Goal: Navigation & Orientation: Find specific page/section

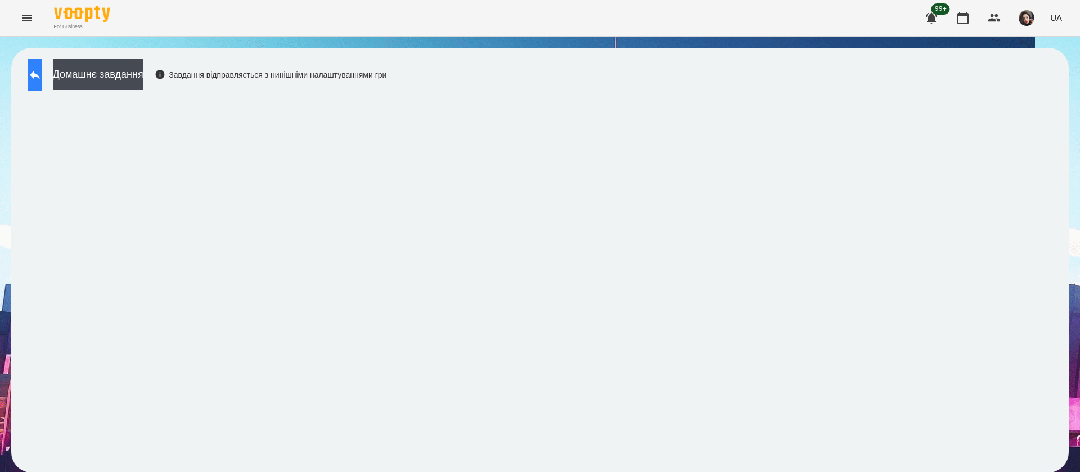
click at [41, 79] on icon at bounding box center [35, 75] width 14 height 14
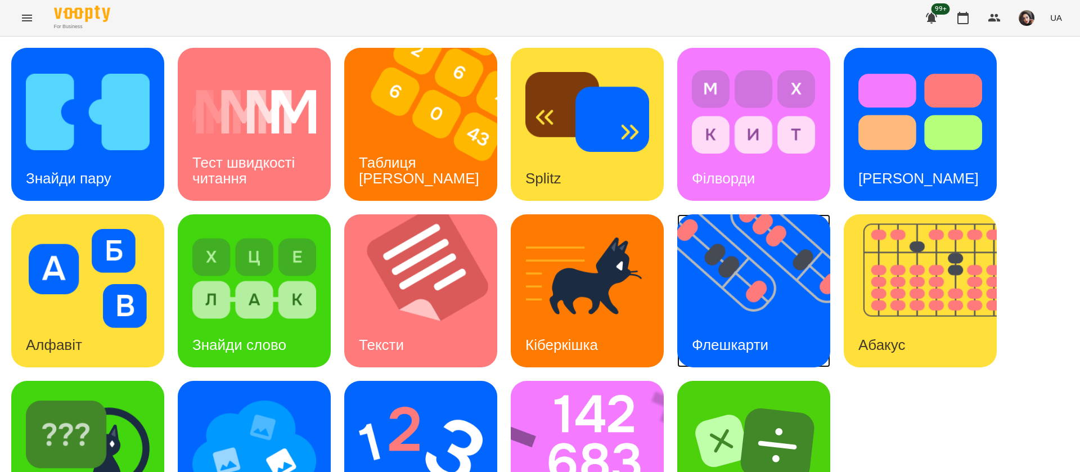
click at [728, 311] on img at bounding box center [760, 290] width 167 height 153
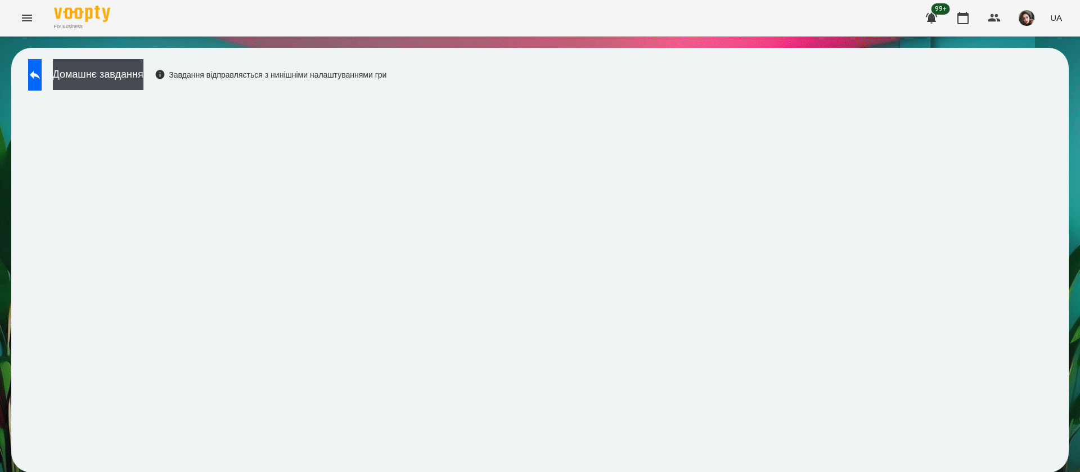
scroll to position [1, 0]
click at [42, 69] on icon at bounding box center [35, 75] width 14 height 14
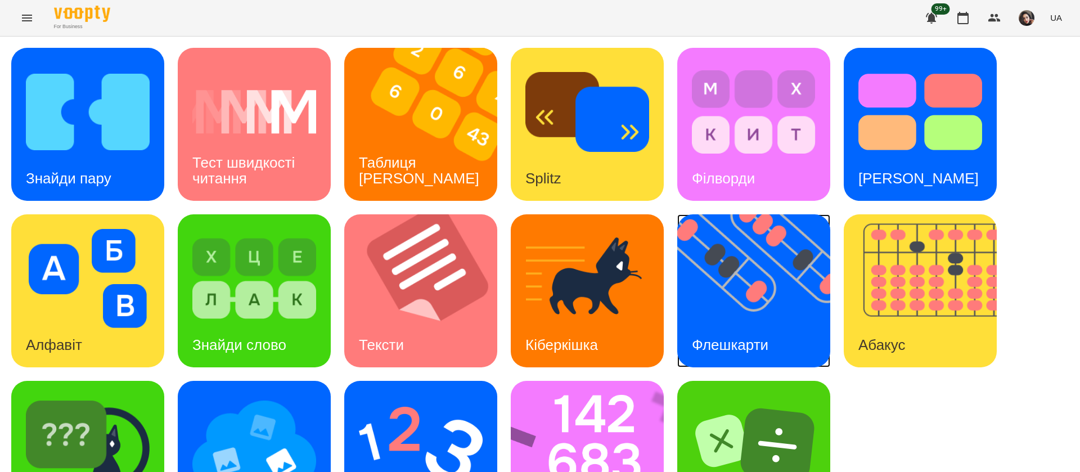
click at [747, 323] on div "Флешкарти" at bounding box center [730, 345] width 106 height 44
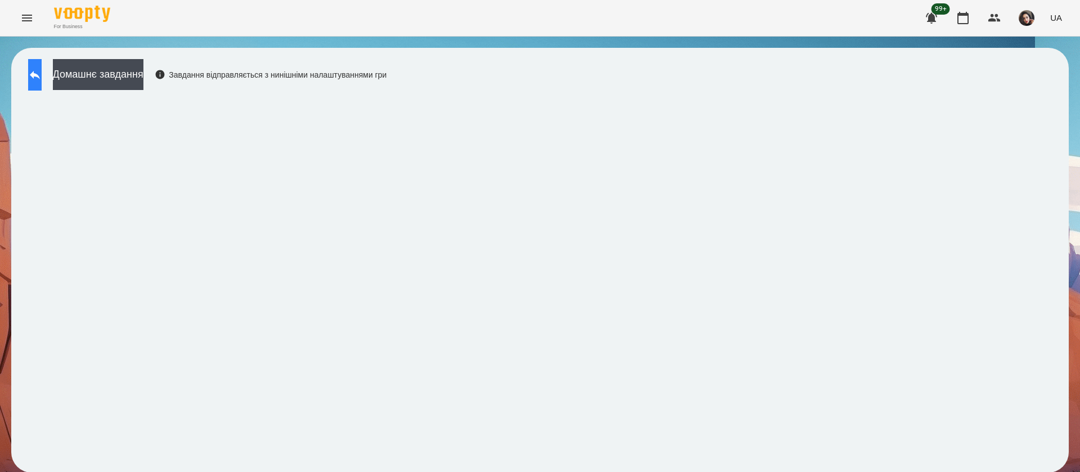
click at [42, 70] on icon at bounding box center [35, 75] width 14 height 14
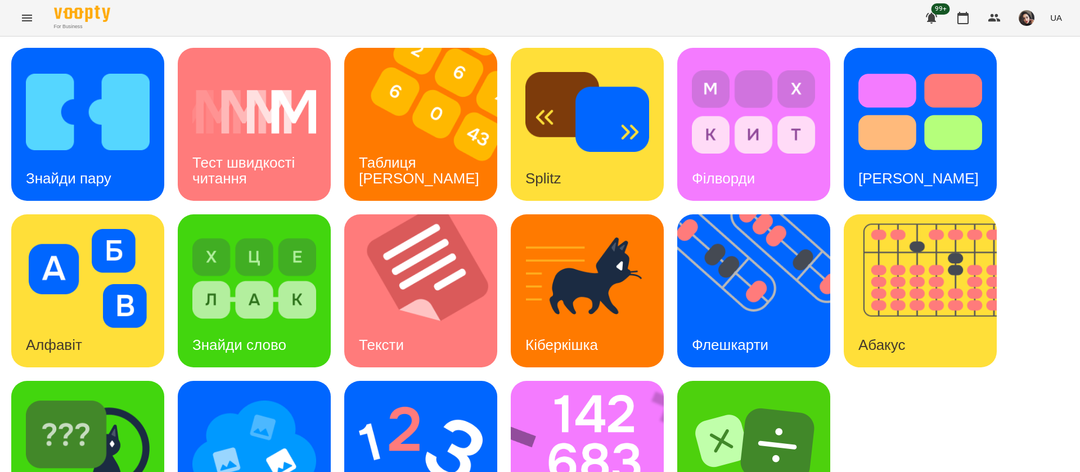
scroll to position [73, 0]
click at [607, 397] on img at bounding box center [595, 457] width 168 height 153
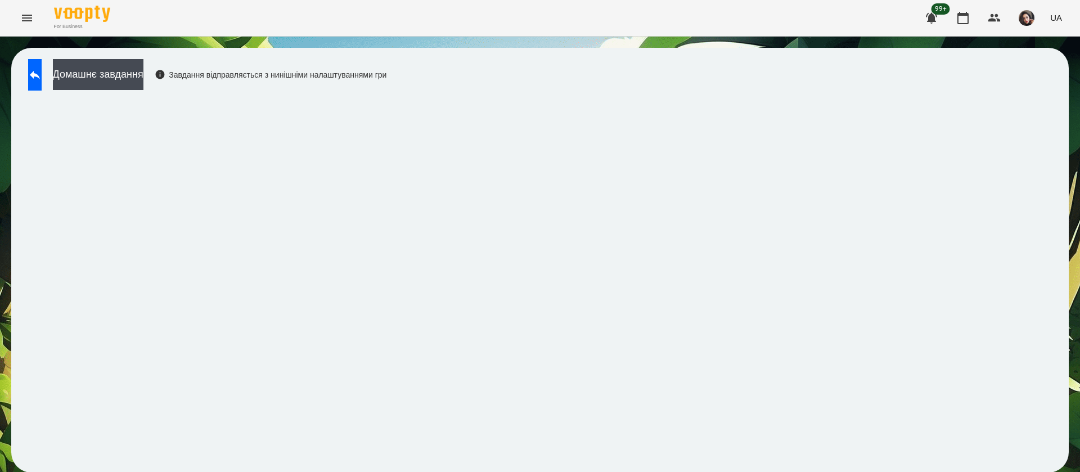
scroll to position [1, 0]
click at [42, 80] on icon at bounding box center [35, 75] width 14 height 14
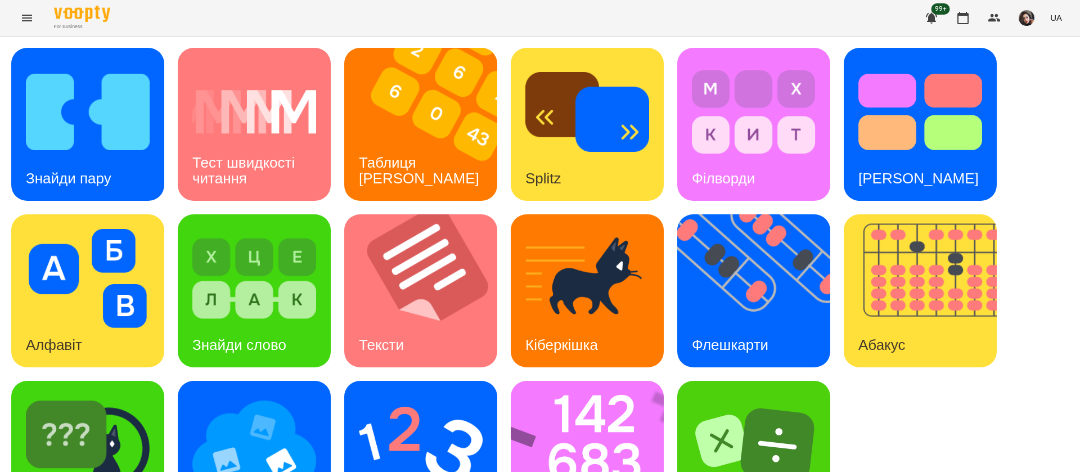
scroll to position [73, 0]
click at [406, 396] on img at bounding box center [421, 445] width 124 height 99
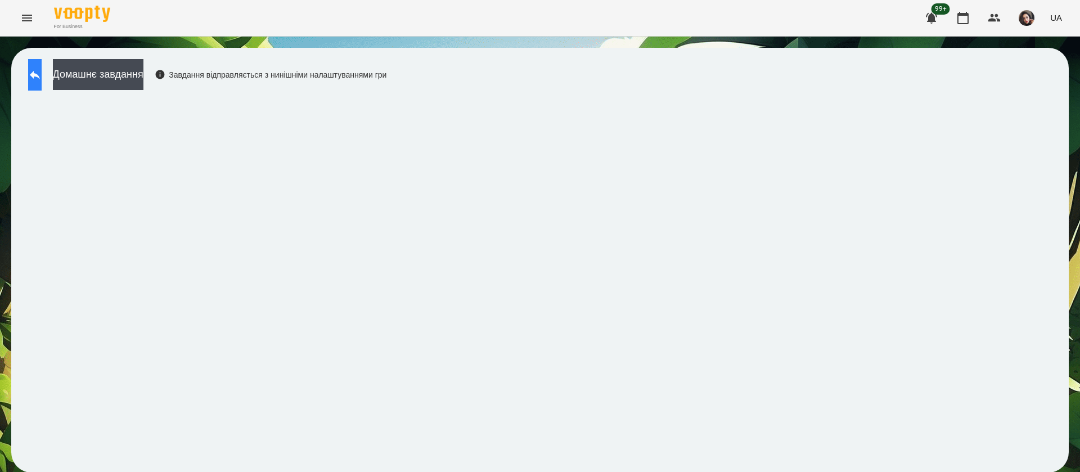
click at [37, 73] on button at bounding box center [35, 75] width 14 height 32
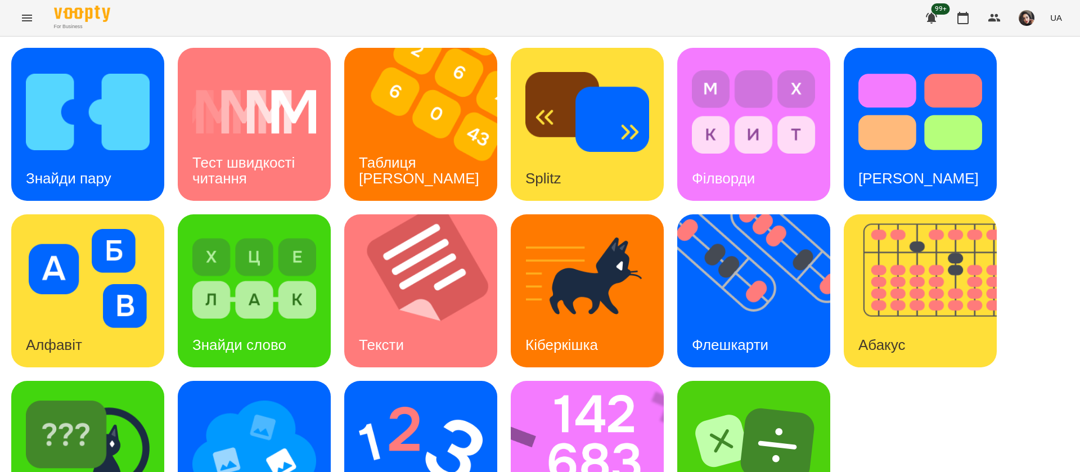
scroll to position [73, 0]
click at [230, 399] on img at bounding box center [254, 445] width 124 height 99
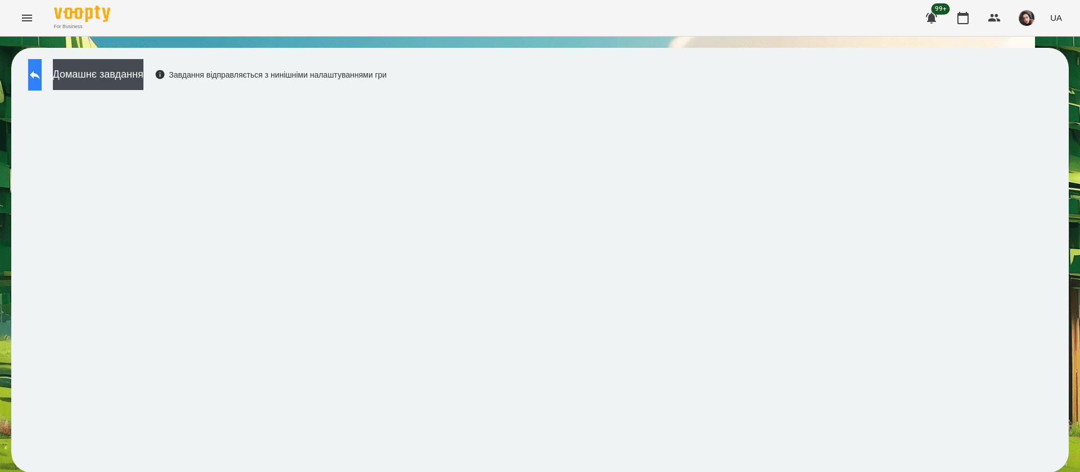
click at [42, 79] on icon at bounding box center [35, 75] width 14 height 14
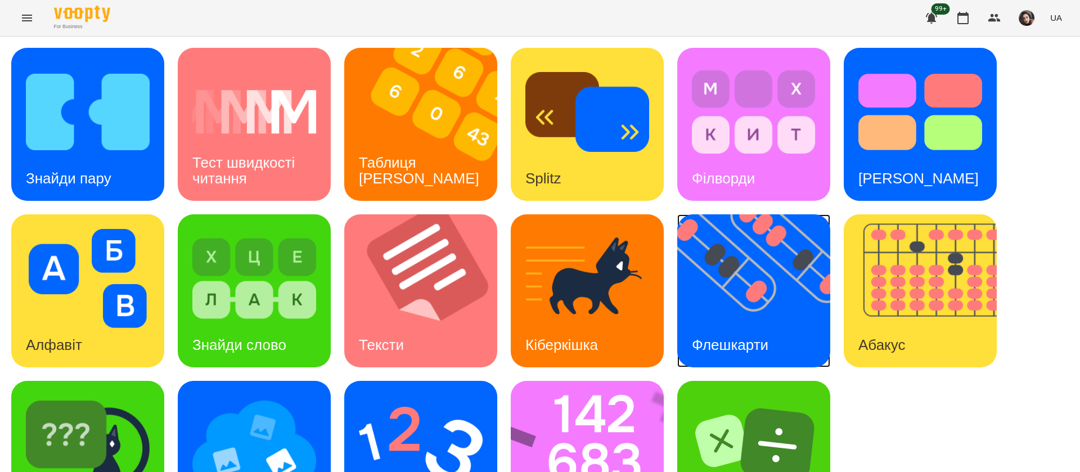
click at [794, 303] on img at bounding box center [760, 290] width 167 height 153
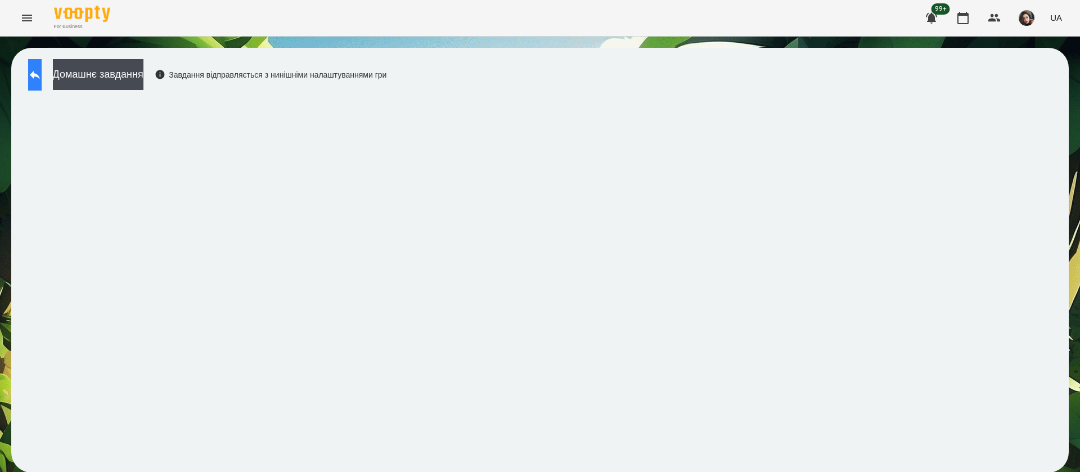
click at [42, 69] on icon at bounding box center [35, 75] width 14 height 14
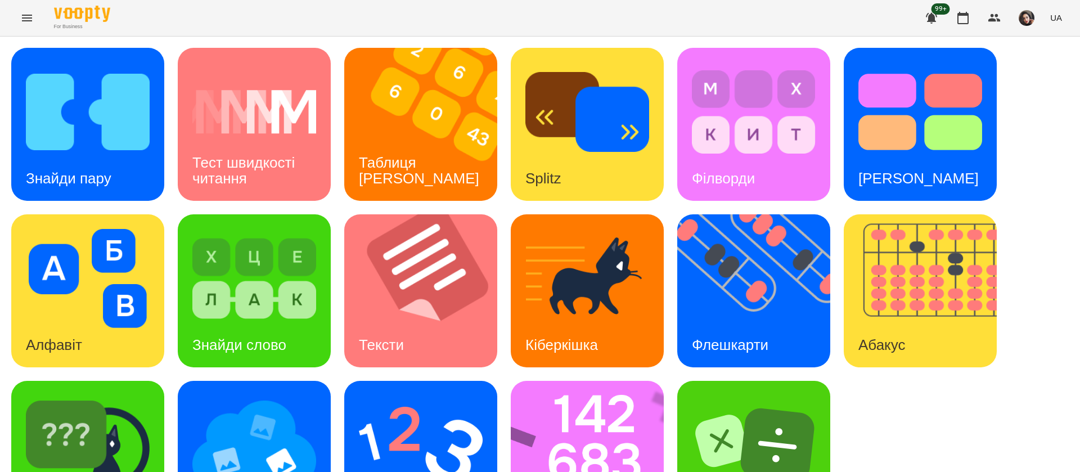
scroll to position [73, 0]
click at [576, 393] on img at bounding box center [595, 457] width 168 height 153
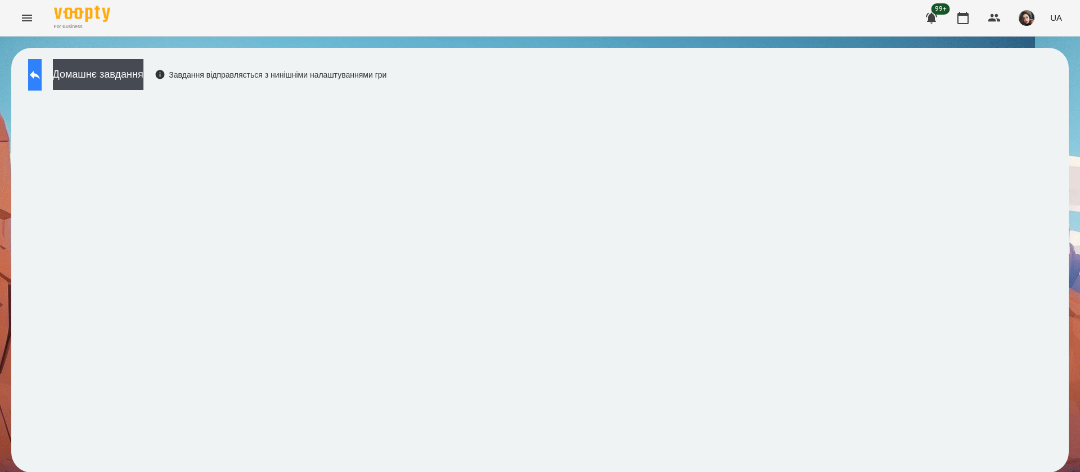
click at [42, 82] on button at bounding box center [35, 75] width 14 height 32
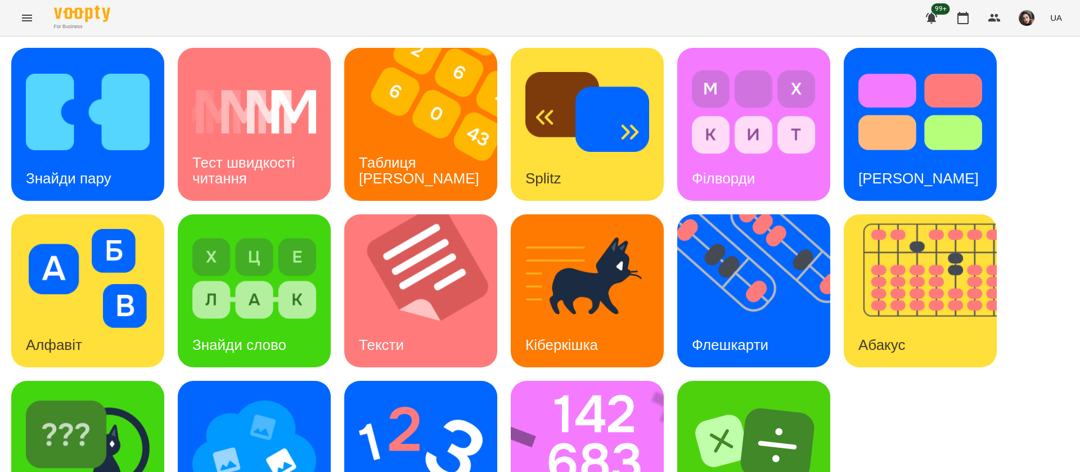
scroll to position [73, 0]
click at [444, 396] on img at bounding box center [421, 445] width 124 height 99
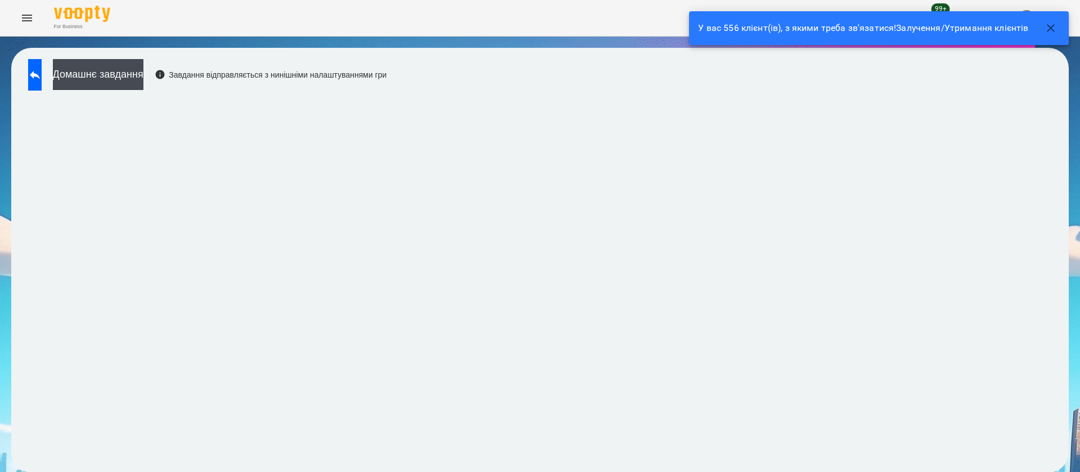
click at [1055, 29] on icon "button" at bounding box center [1051, 28] width 14 height 14
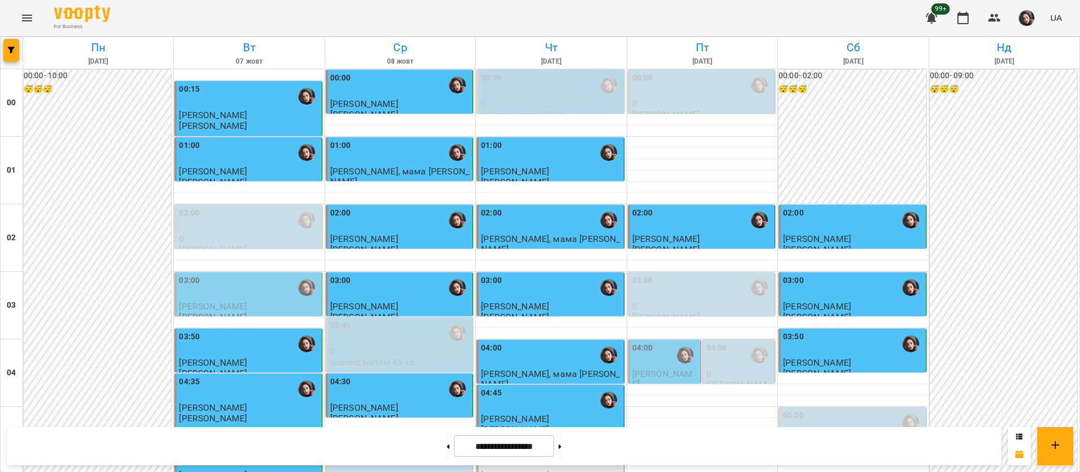
scroll to position [591, 0]
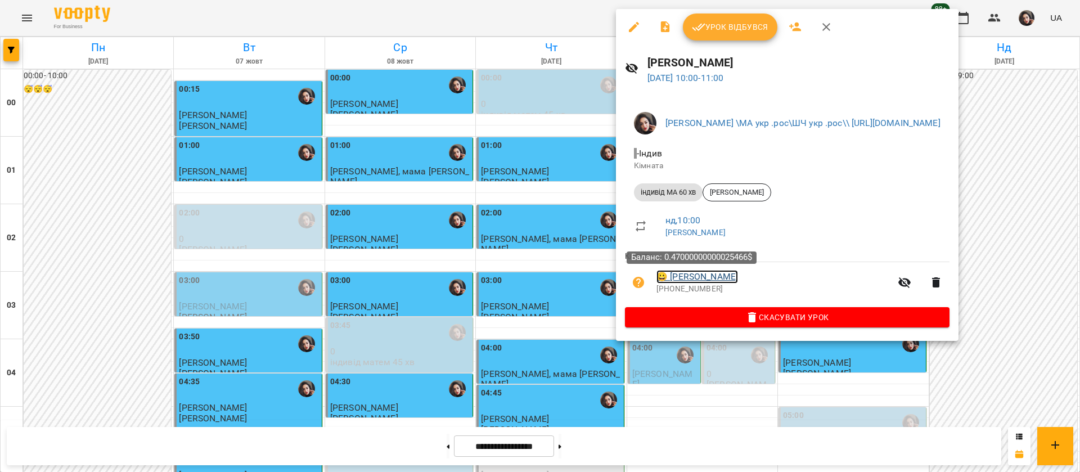
click at [711, 279] on link "😀 [PERSON_NAME]" at bounding box center [698, 277] width 82 height 14
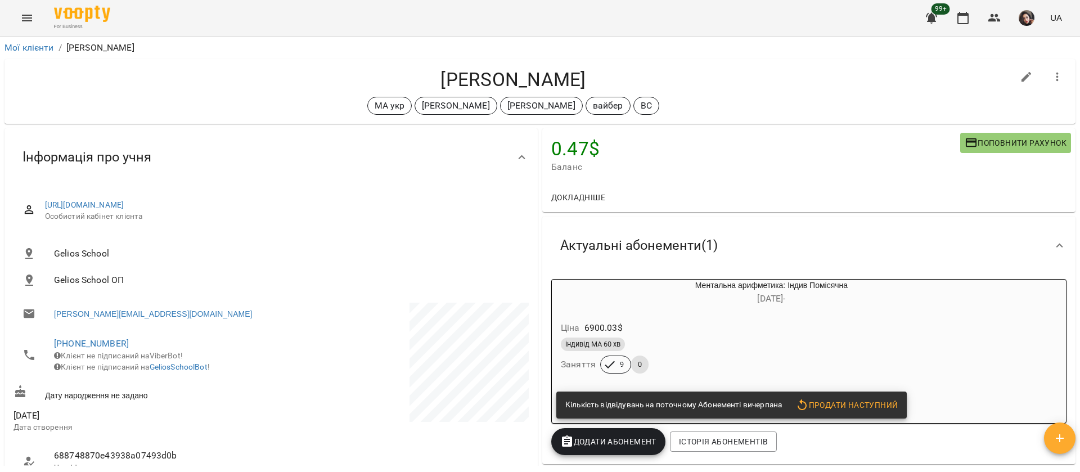
click at [30, 28] on button "Menu" at bounding box center [27, 18] width 27 height 27
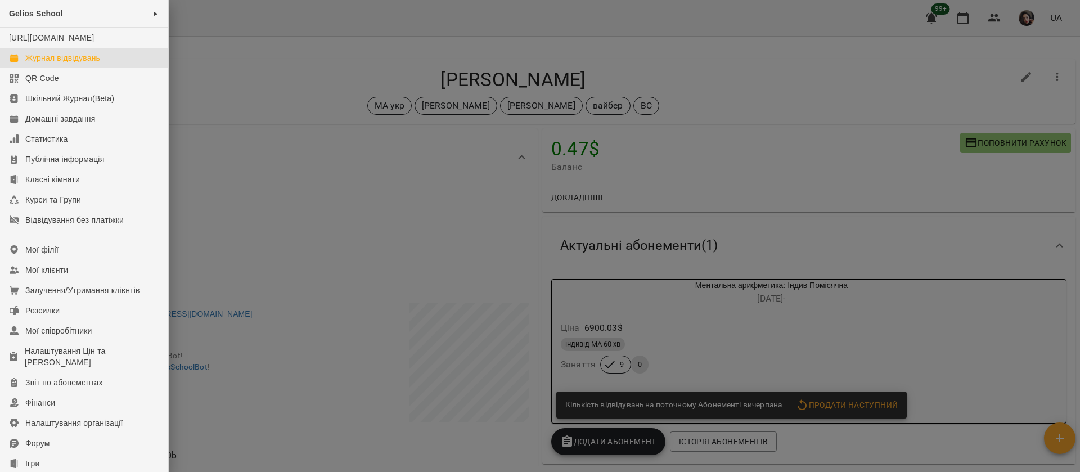
click at [48, 64] on div "Журнал відвідувань" at bounding box center [62, 57] width 75 height 11
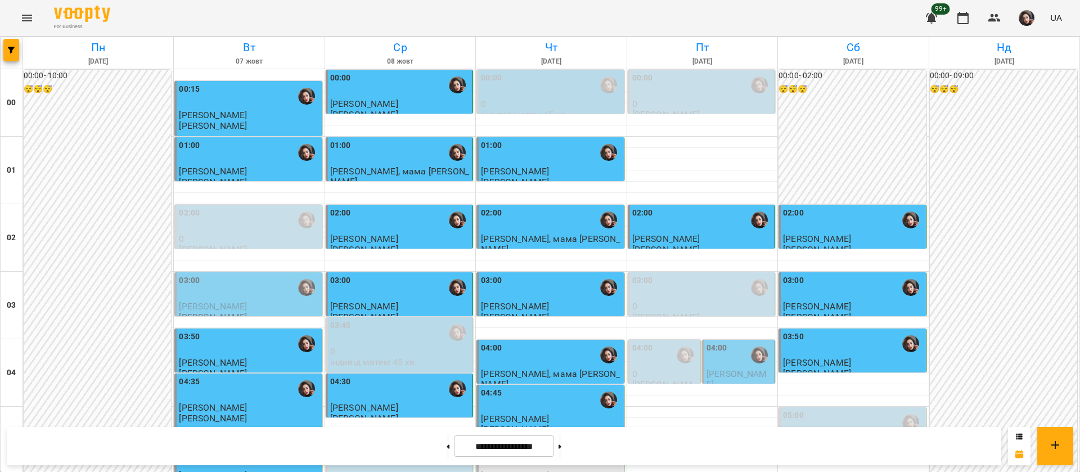
scroll to position [760, 0]
